Goal: Find specific page/section: Find specific page/section

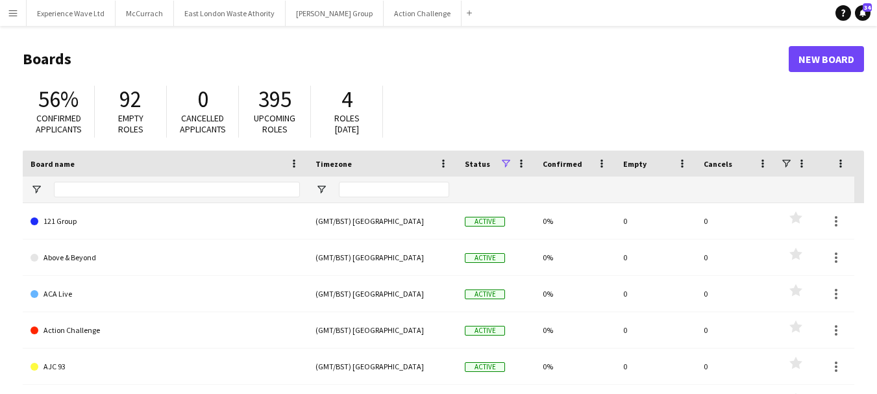
click at [13, 11] on app-icon "Menu" at bounding box center [13, 13] width 10 height 10
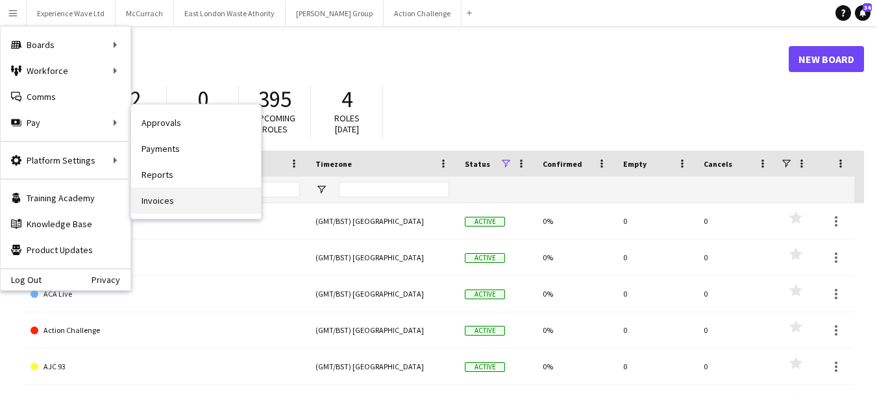
click at [165, 201] on link "Invoices" at bounding box center [196, 201] width 130 height 26
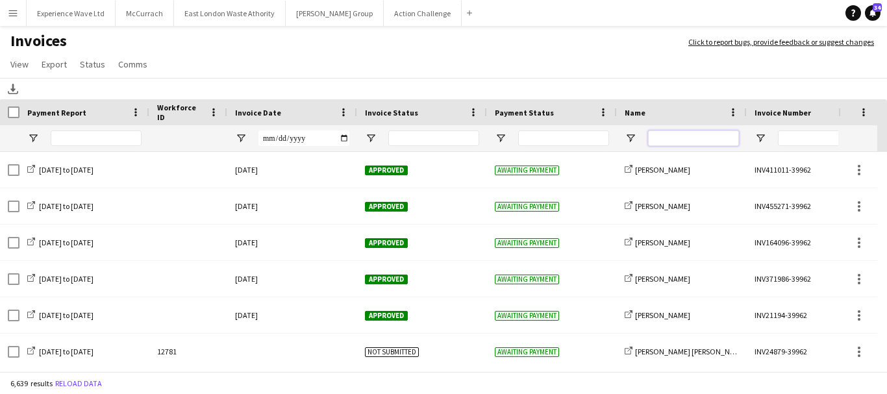
click at [671, 136] on input "Name Filter Input" at bounding box center [693, 138] width 91 height 16
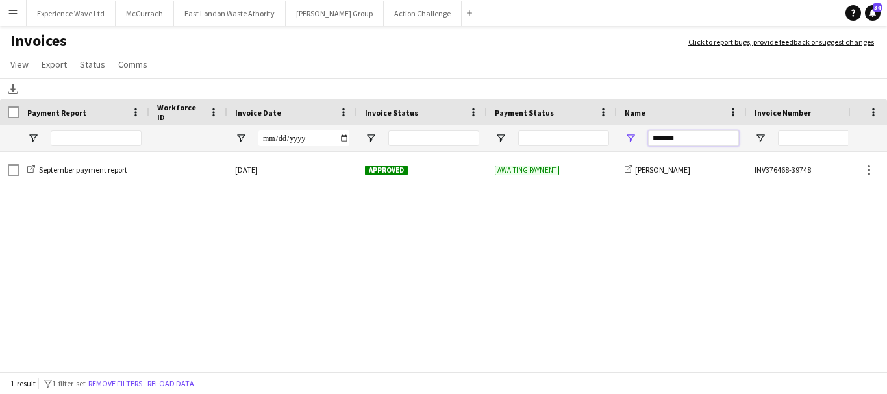
type input "*******"
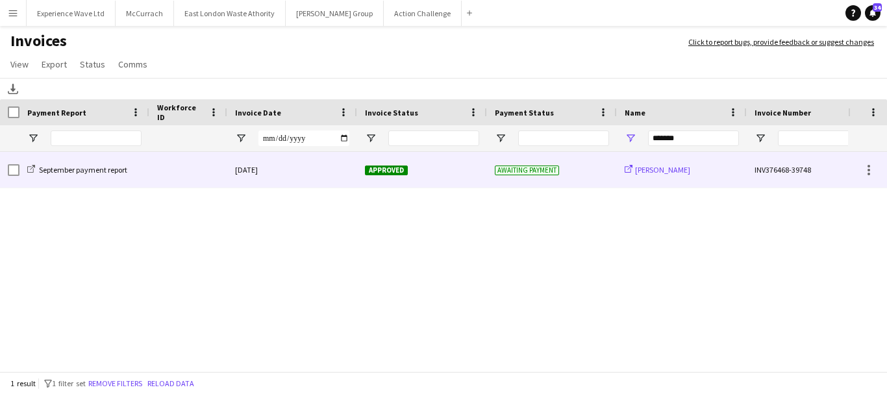
click at [637, 167] on span "[PERSON_NAME]" at bounding box center [662, 170] width 55 height 10
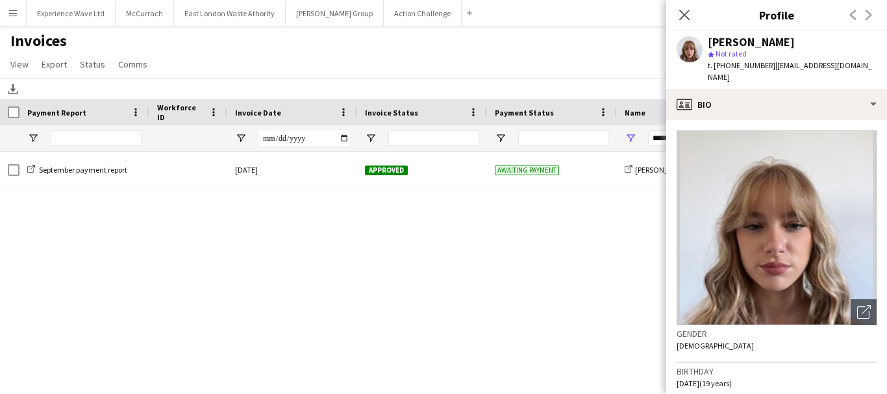
click at [583, 217] on div "September payment report [DATE] Approved Awaiting payment share-external-link-1…" at bounding box center [424, 258] width 848 height 212
